Goal: Navigation & Orientation: Find specific page/section

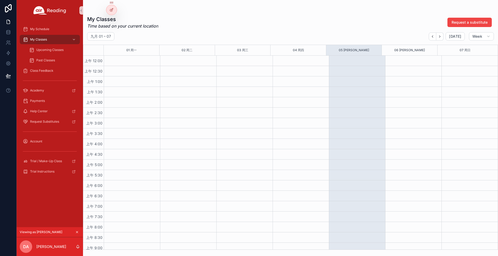
scroll to position [242, 0]
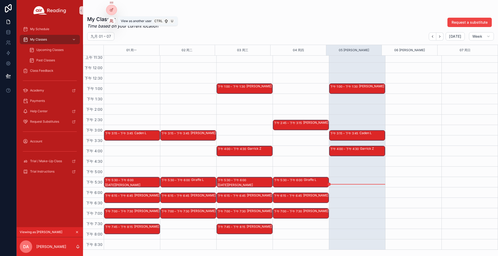
click at [111, 20] on icon at bounding box center [110, 19] width 1 height 1
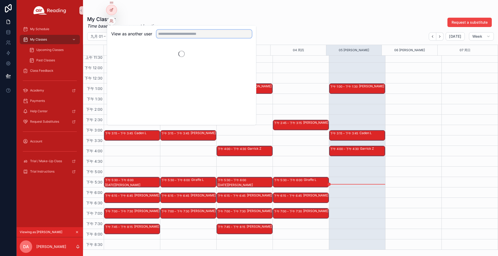
click at [189, 35] on input "text" at bounding box center [203, 34] width 95 height 8
paste input "**********"
type input "**********"
click at [242, 52] on button "Select" at bounding box center [244, 53] width 13 height 8
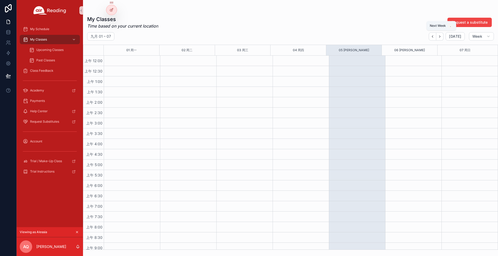
click at [443, 35] on button "Next" at bounding box center [439, 36] width 7 height 8
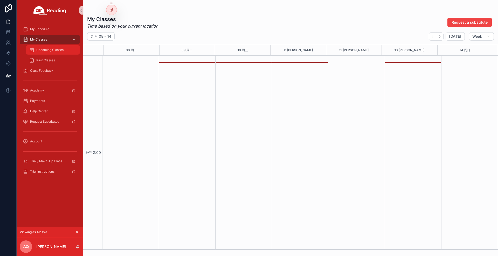
click at [60, 48] on span "Upcoming Classes" at bounding box center [49, 50] width 27 height 4
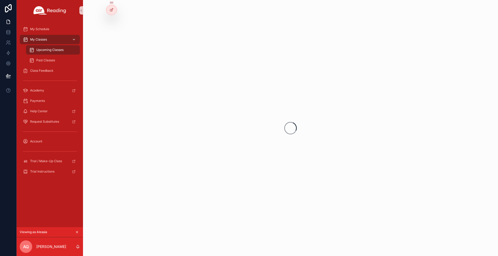
click at [57, 42] on div "My Classes" at bounding box center [50, 39] width 54 height 8
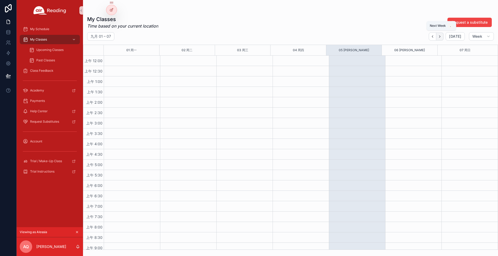
click at [442, 36] on icon "Next" at bounding box center [440, 37] width 4 height 4
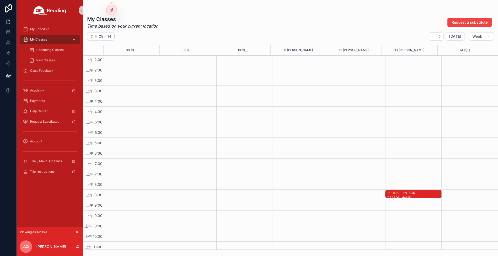
scroll to position [43, 0]
